Goal: Complete application form

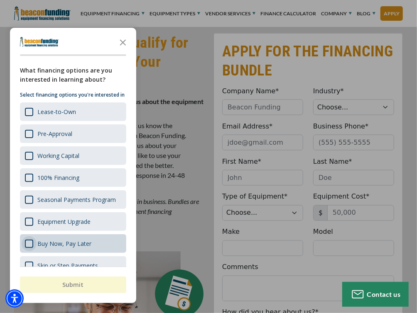
click at [27, 248] on div "Survey" at bounding box center [29, 244] width 8 height 8
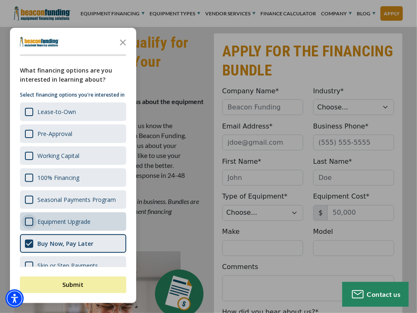
click at [29, 226] on div "Survey" at bounding box center [29, 222] width 8 height 8
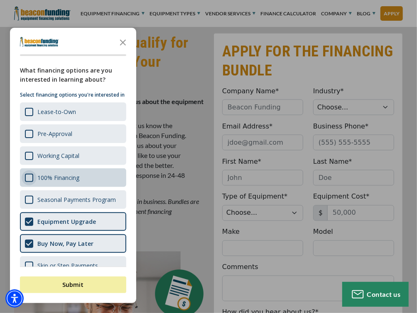
click at [30, 182] on div "Survey" at bounding box center [29, 178] width 8 height 8
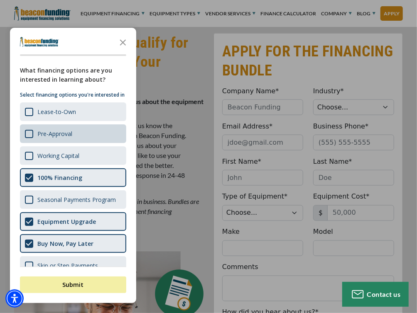
click at [27, 136] on div "Pre-Approval" at bounding box center [73, 134] width 106 height 19
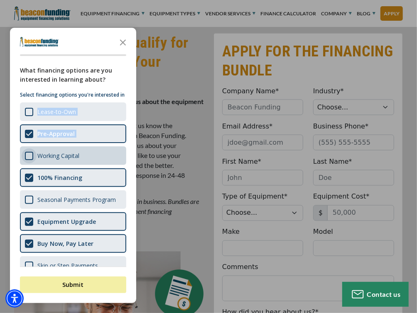
drag, startPoint x: 28, startPoint y: 117, endPoint x: 25, endPoint y: 164, distance: 47.0
click at [25, 164] on div "What financing options are you interested in learning about? Select financing o…" at bounding box center [73, 170] width 106 height 209
click at [25, 160] on div "Survey" at bounding box center [29, 156] width 8 height 8
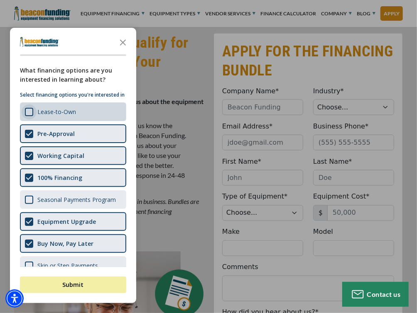
click at [29, 116] on div "Survey" at bounding box center [29, 112] width 8 height 8
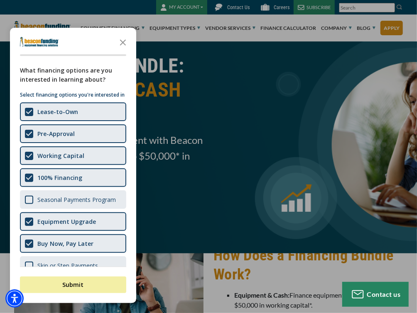
scroll to position [20, 0]
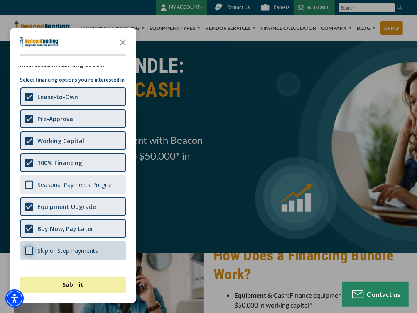
click at [32, 252] on div "Survey" at bounding box center [29, 251] width 8 height 8
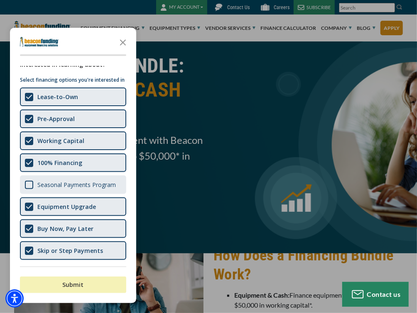
click at [55, 286] on button "Submit" at bounding box center [73, 285] width 106 height 17
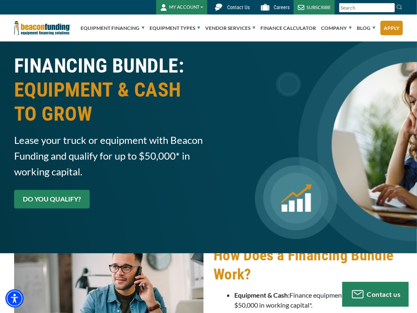
click at [70, 203] on link "DO YOU QUALIFY?" at bounding box center [52, 199] width 76 height 19
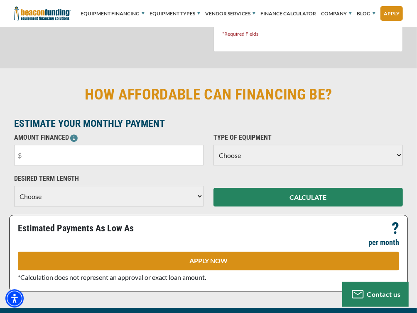
scroll to position [857, 0]
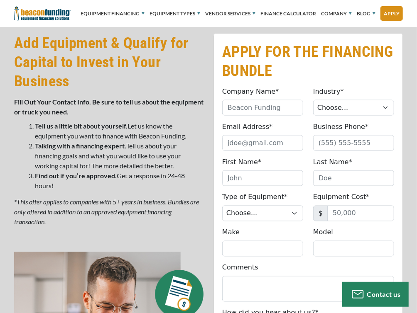
scroll to position [452, 0]
